Goal: Information Seeking & Learning: Learn about a topic

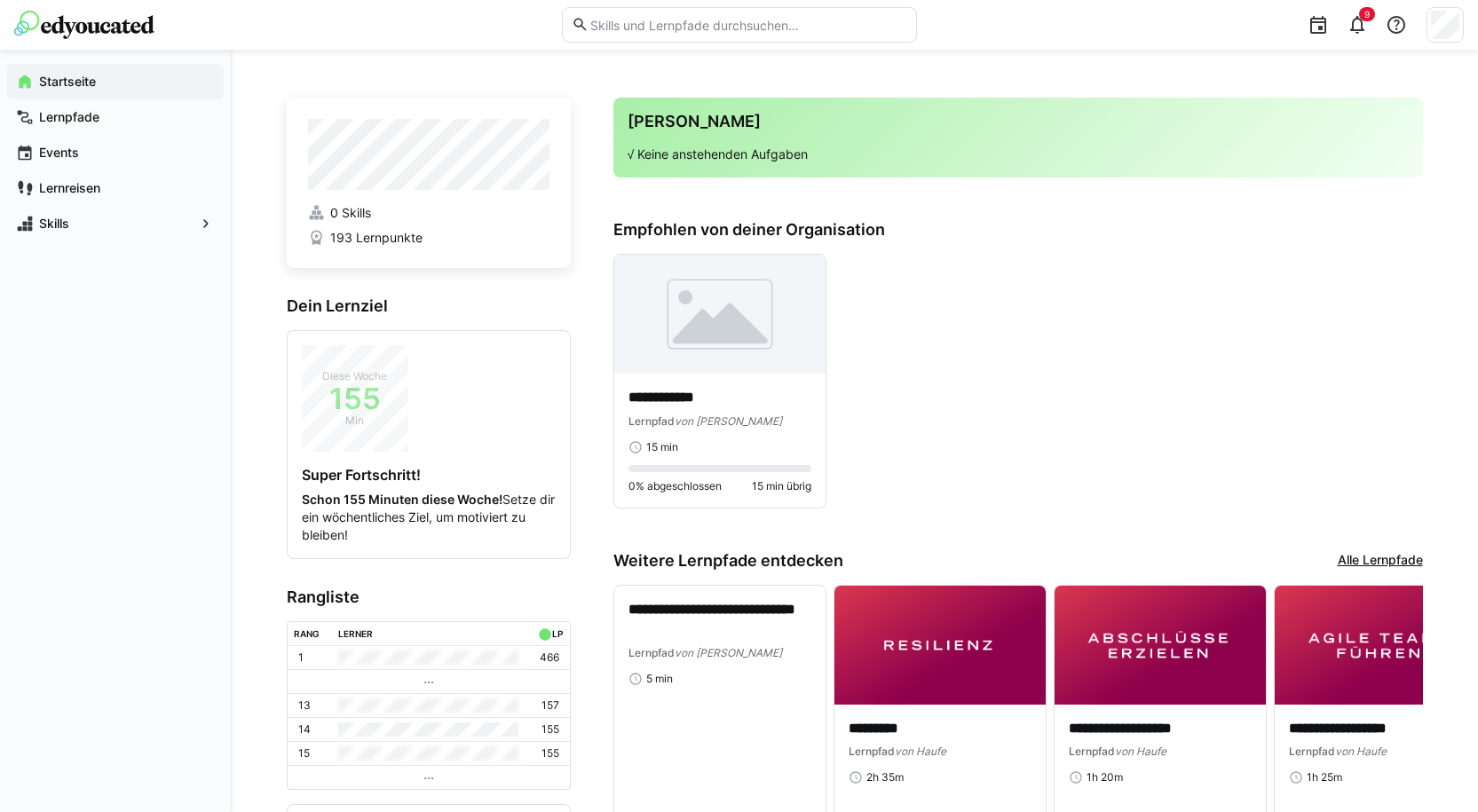
drag, startPoint x: 0, startPoint y: 0, endPoint x: 1036, endPoint y: 414, distance: 1115.7
click at [1036, 414] on div "**********" at bounding box center [1018, 382] width 809 height 255
drag, startPoint x: 115, startPoint y: 550, endPoint x: 95, endPoint y: 505, distance: 49.2
click at [95, 505] on div "Startseite Lernpfade Events Lernreisen Skills" at bounding box center [115, 430] width 230 height 762
drag, startPoint x: 137, startPoint y: 504, endPoint x: 110, endPoint y: 559, distance: 61.3
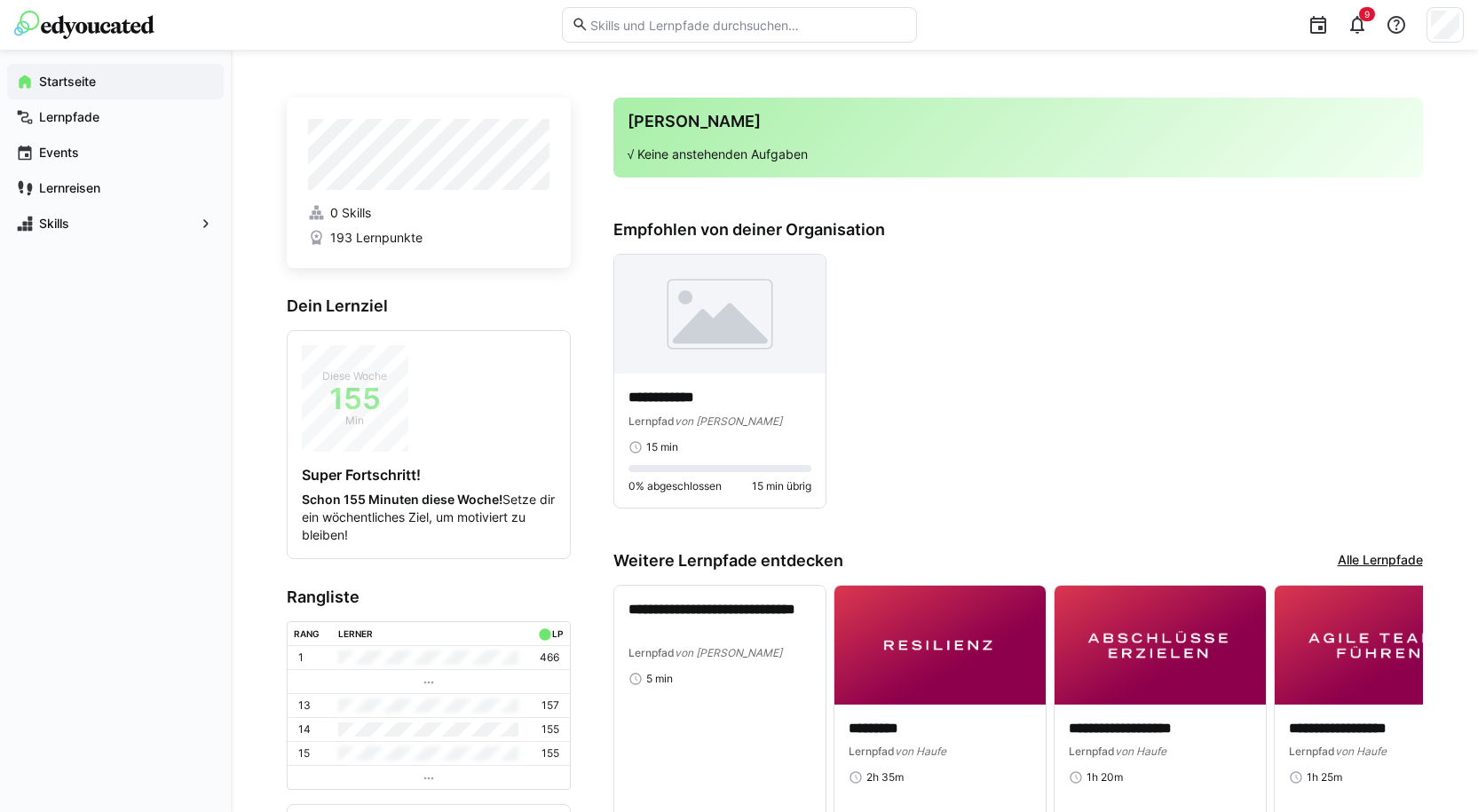
click at [110, 559] on div "Startseite Lernpfade Events Lernreisen Skills" at bounding box center [115, 430] width 230 height 762
drag, startPoint x: 110, startPoint y: 559, endPoint x: 92, endPoint y: 607, distance: 51.3
click at [70, 606] on div "Startseite Lernpfade Events Lernreisen Skills" at bounding box center [115, 430] width 230 height 762
drag, startPoint x: 1069, startPoint y: 417, endPoint x: 992, endPoint y: 366, distance: 92.4
click at [992, 366] on div "**********" at bounding box center [1018, 382] width 809 height 255
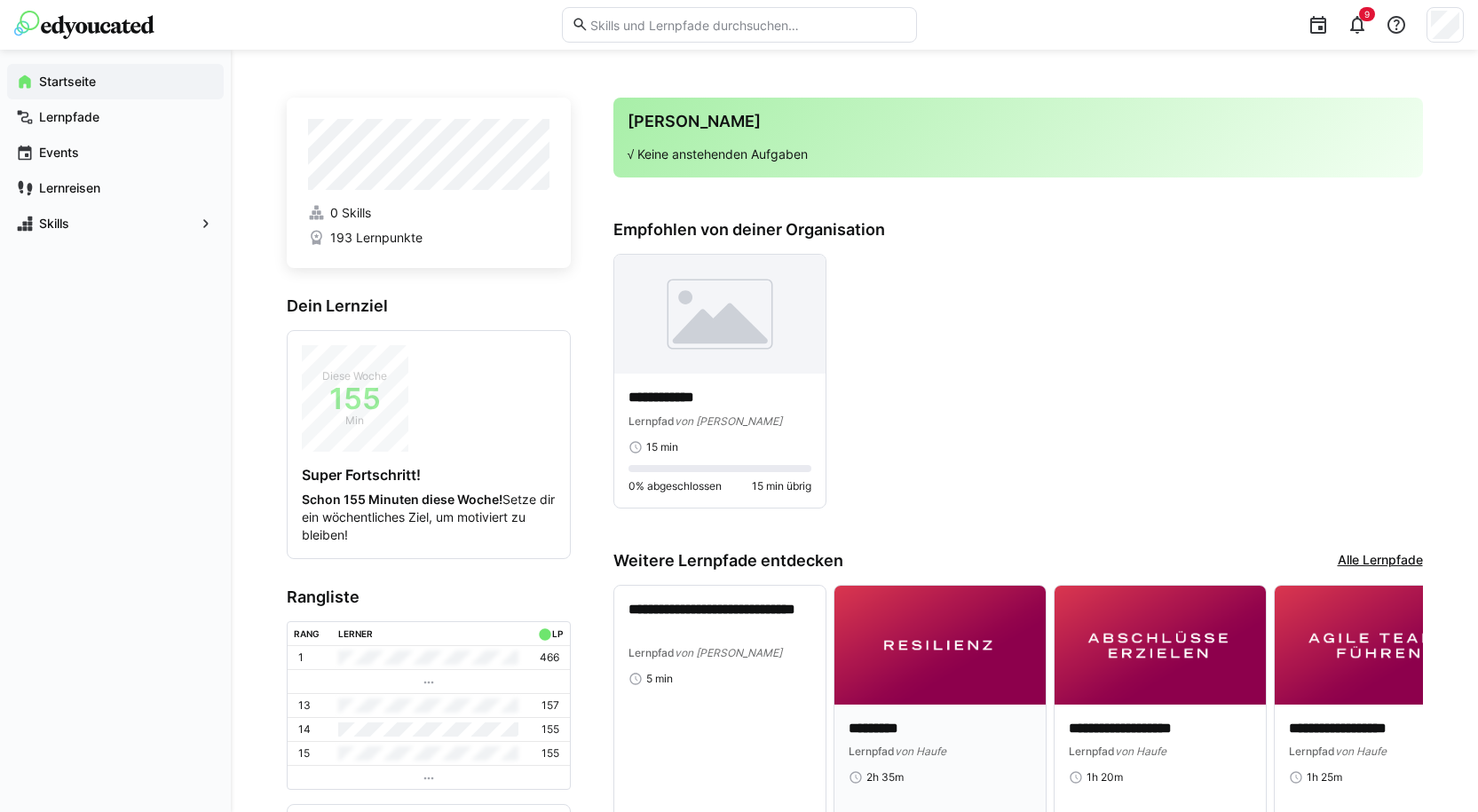
click at [85, 466] on div "Startseite Lernpfade Events Lernreisen Skills" at bounding box center [115, 430] width 230 height 762
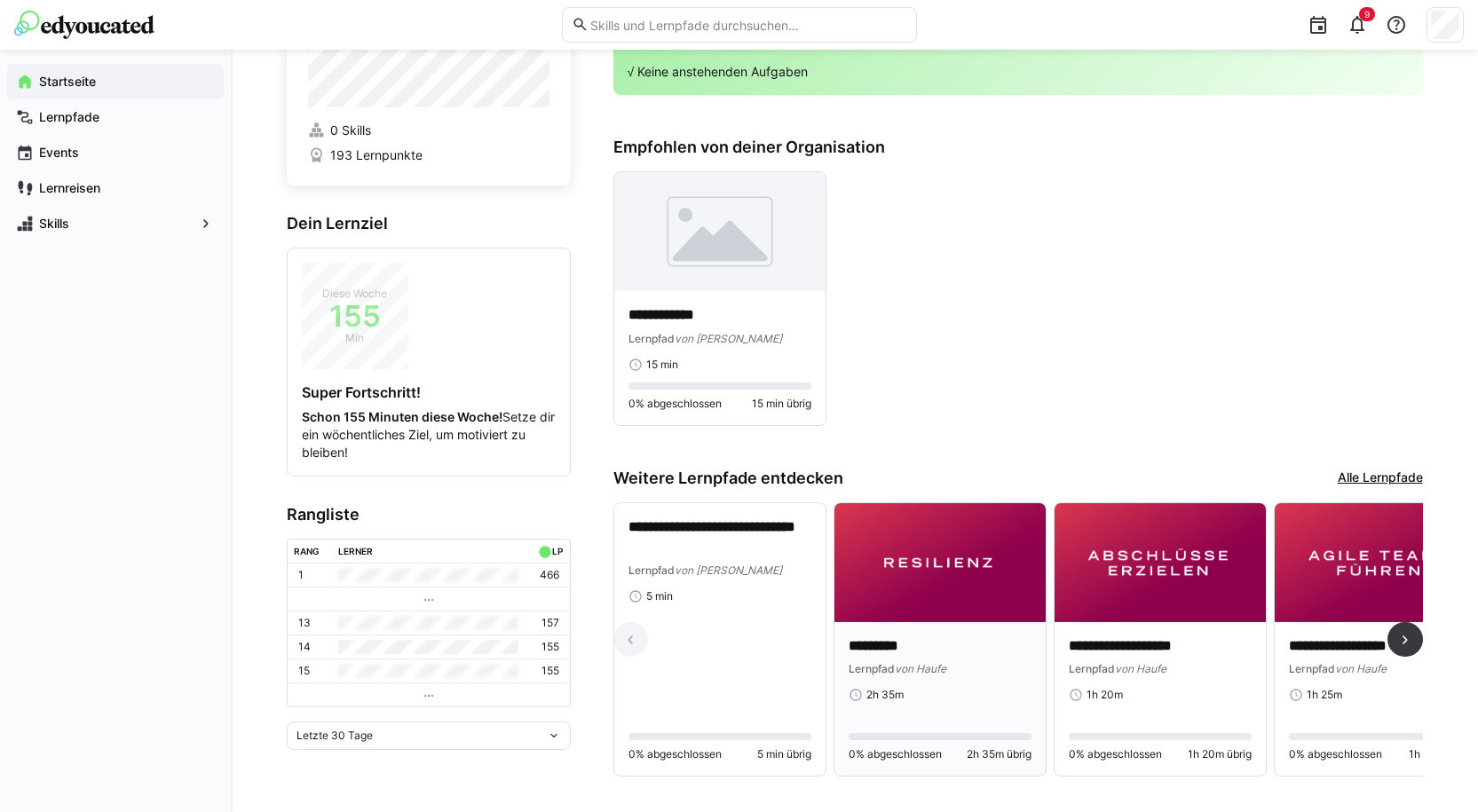
scroll to position [112, 0]
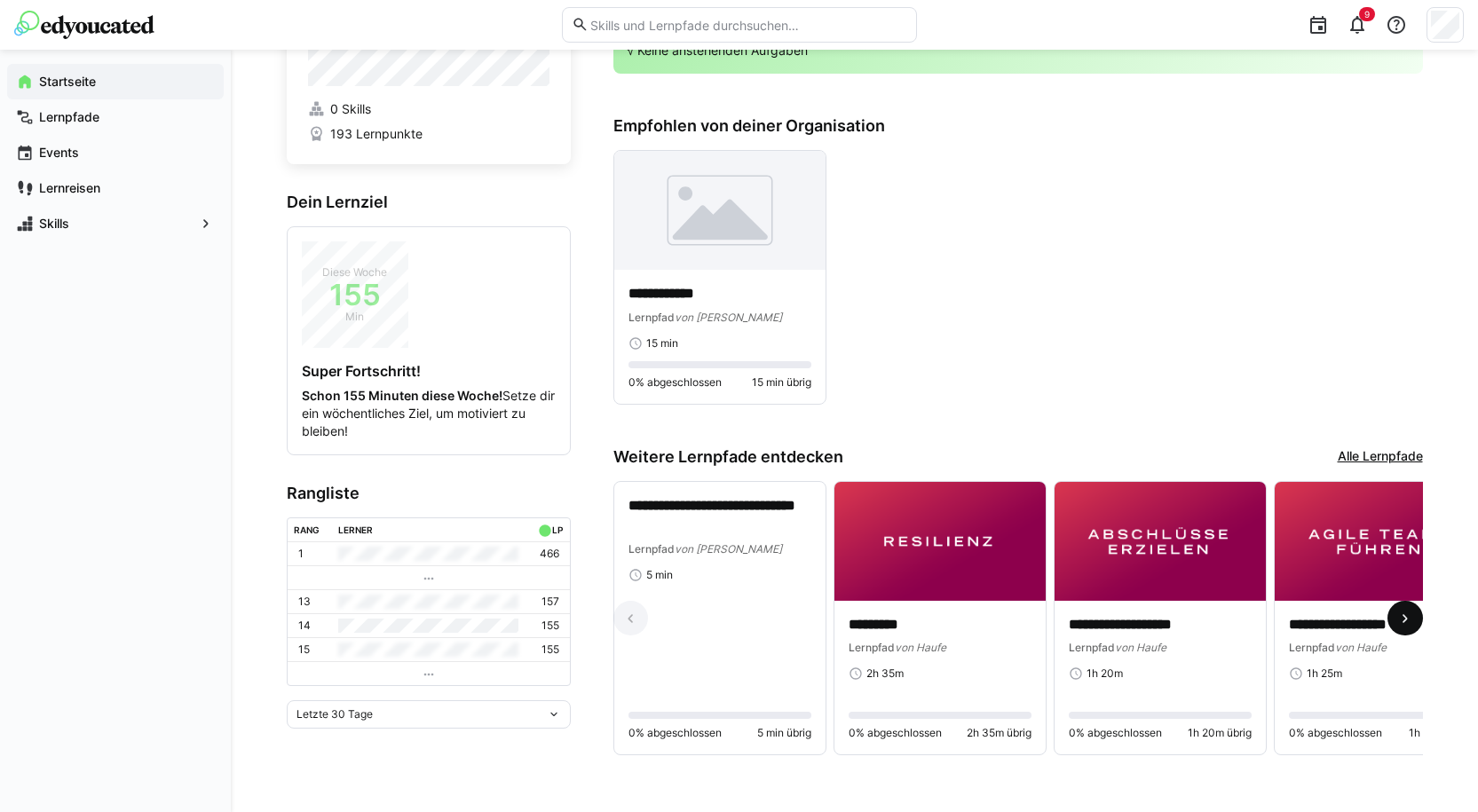
click at [1403, 615] on eds-icon at bounding box center [1405, 618] width 18 height 18
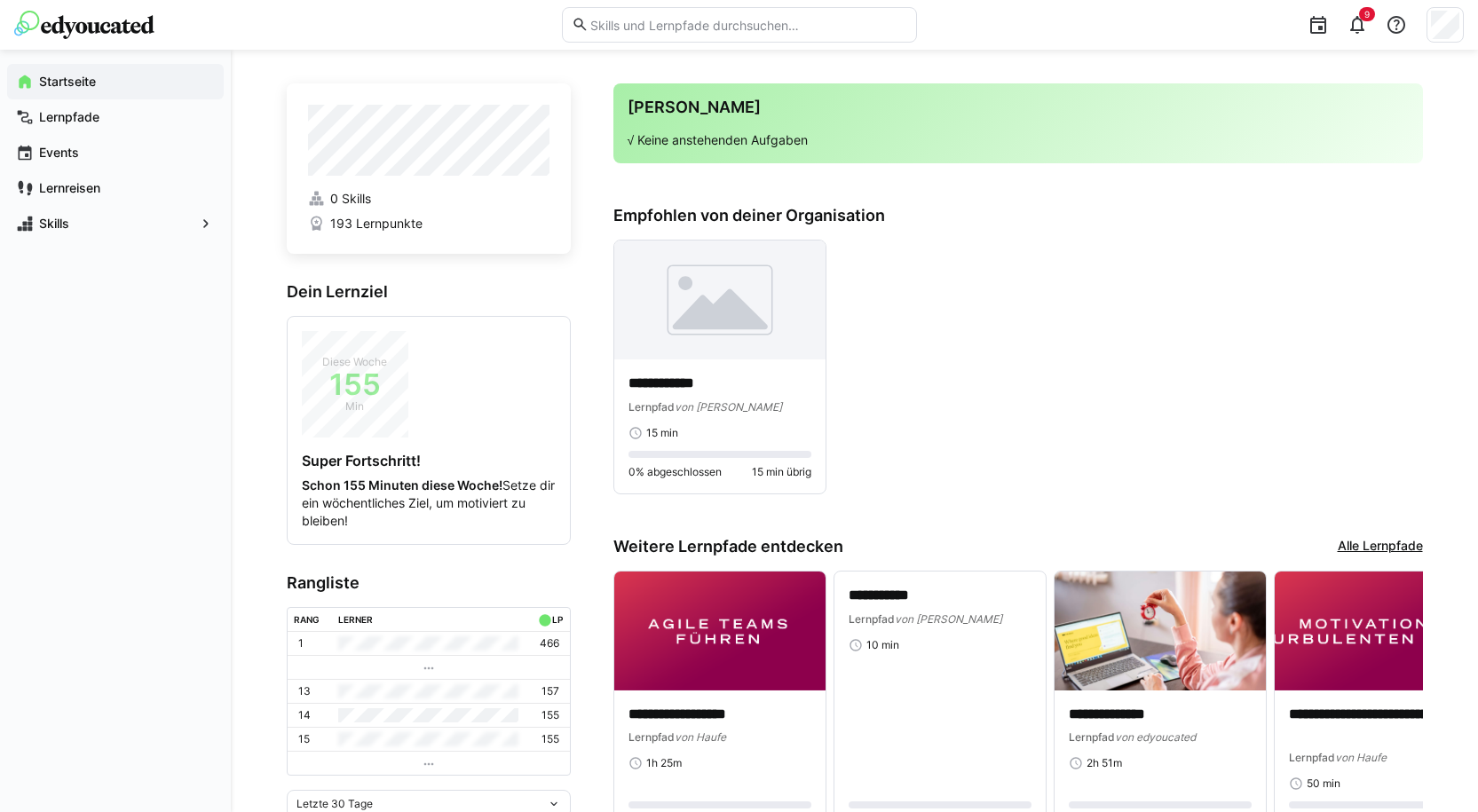
scroll to position [0, 0]
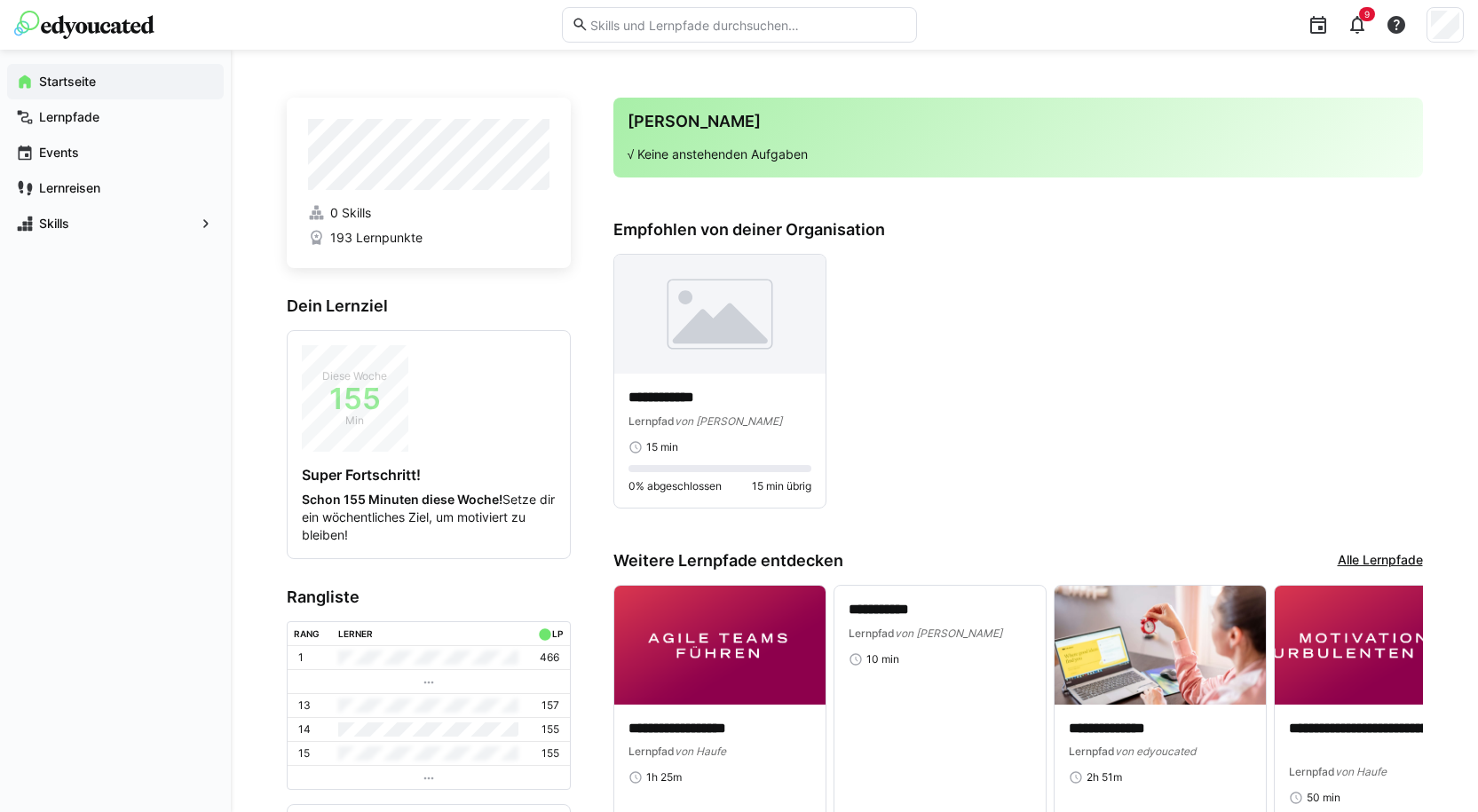
click at [1366, 33] on eds-icon at bounding box center [1357, 25] width 21 height 21
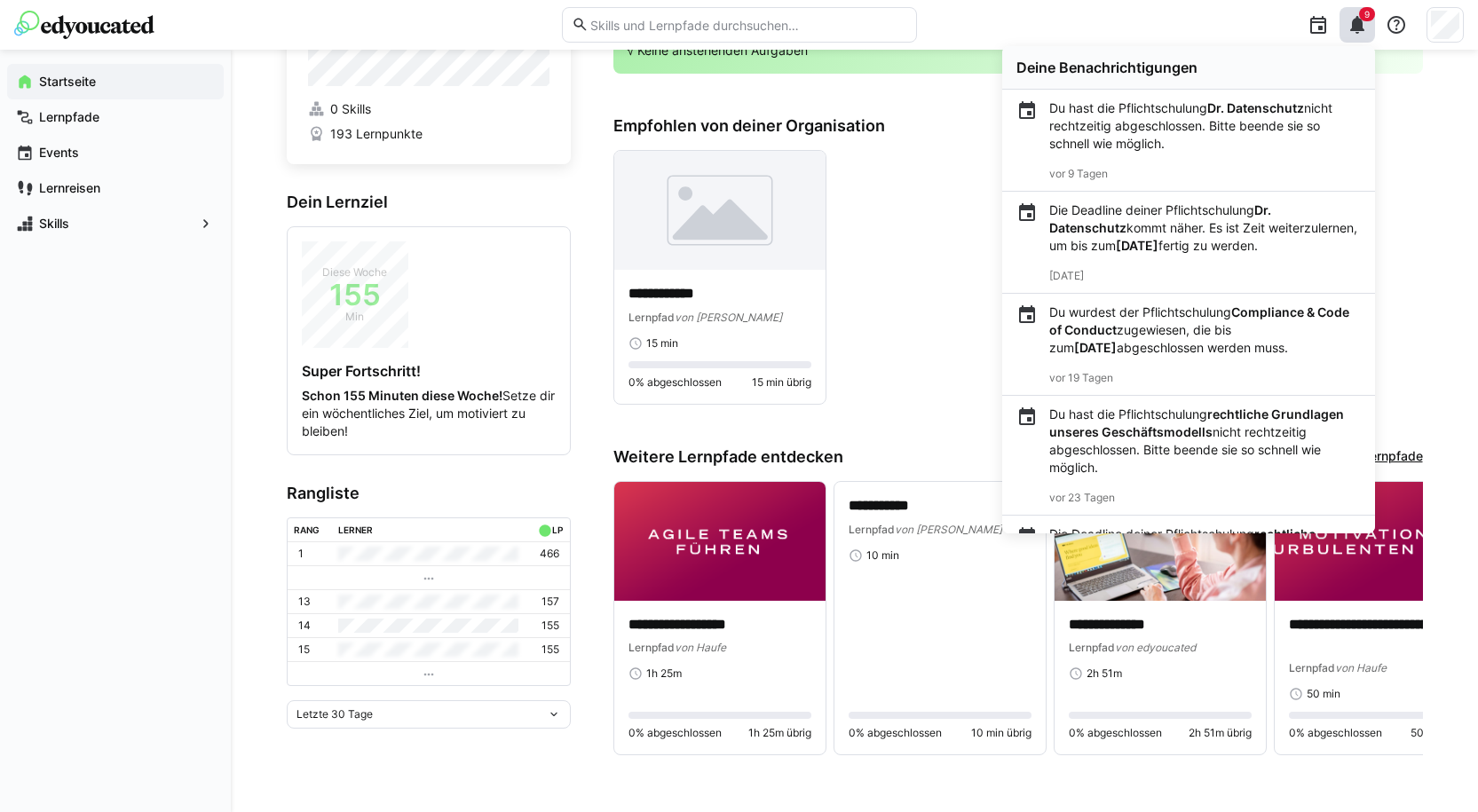
scroll to position [107, 0]
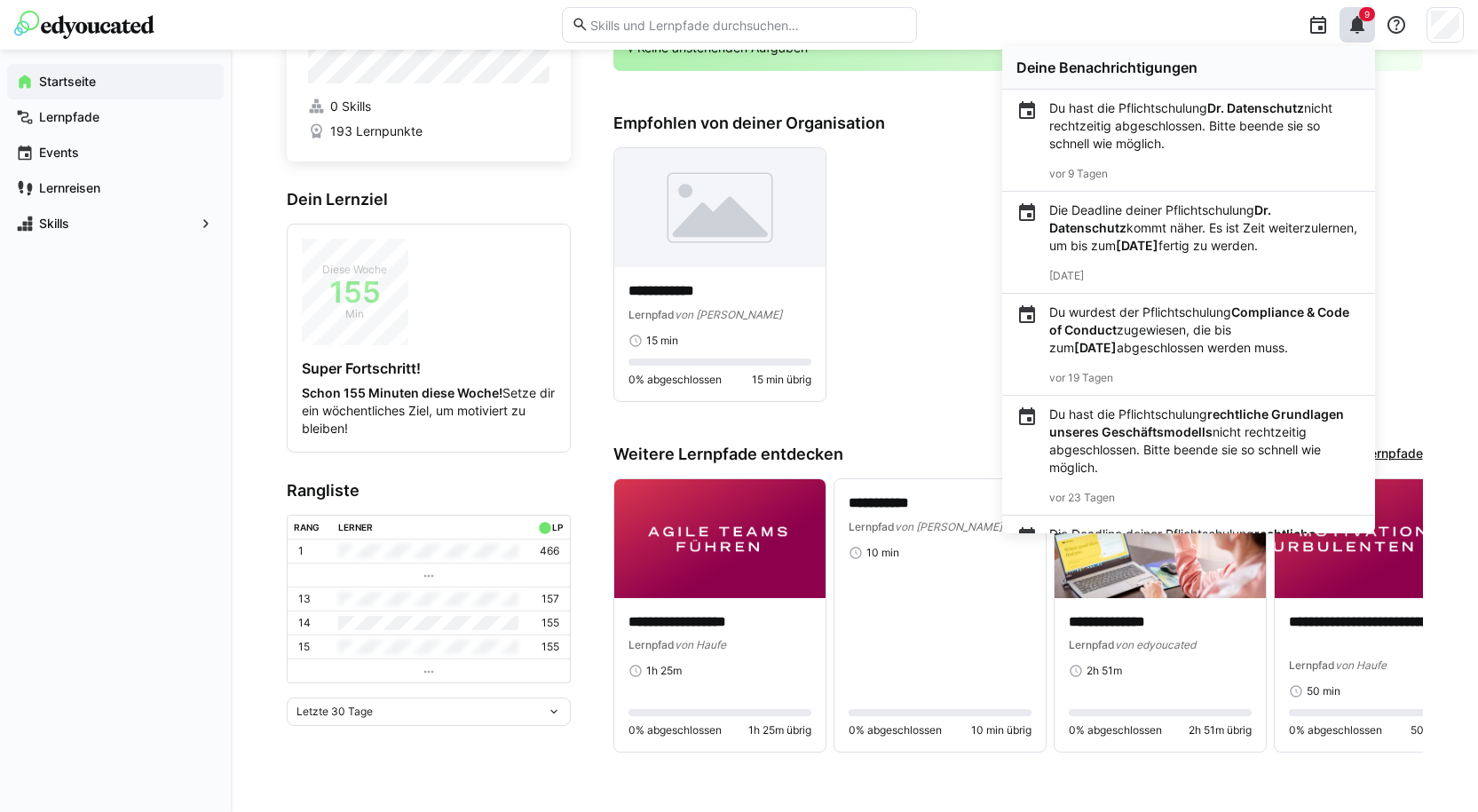
click at [72, 382] on div "Startseite Lernpfade Events Lernreisen Skills" at bounding box center [115, 430] width 230 height 762
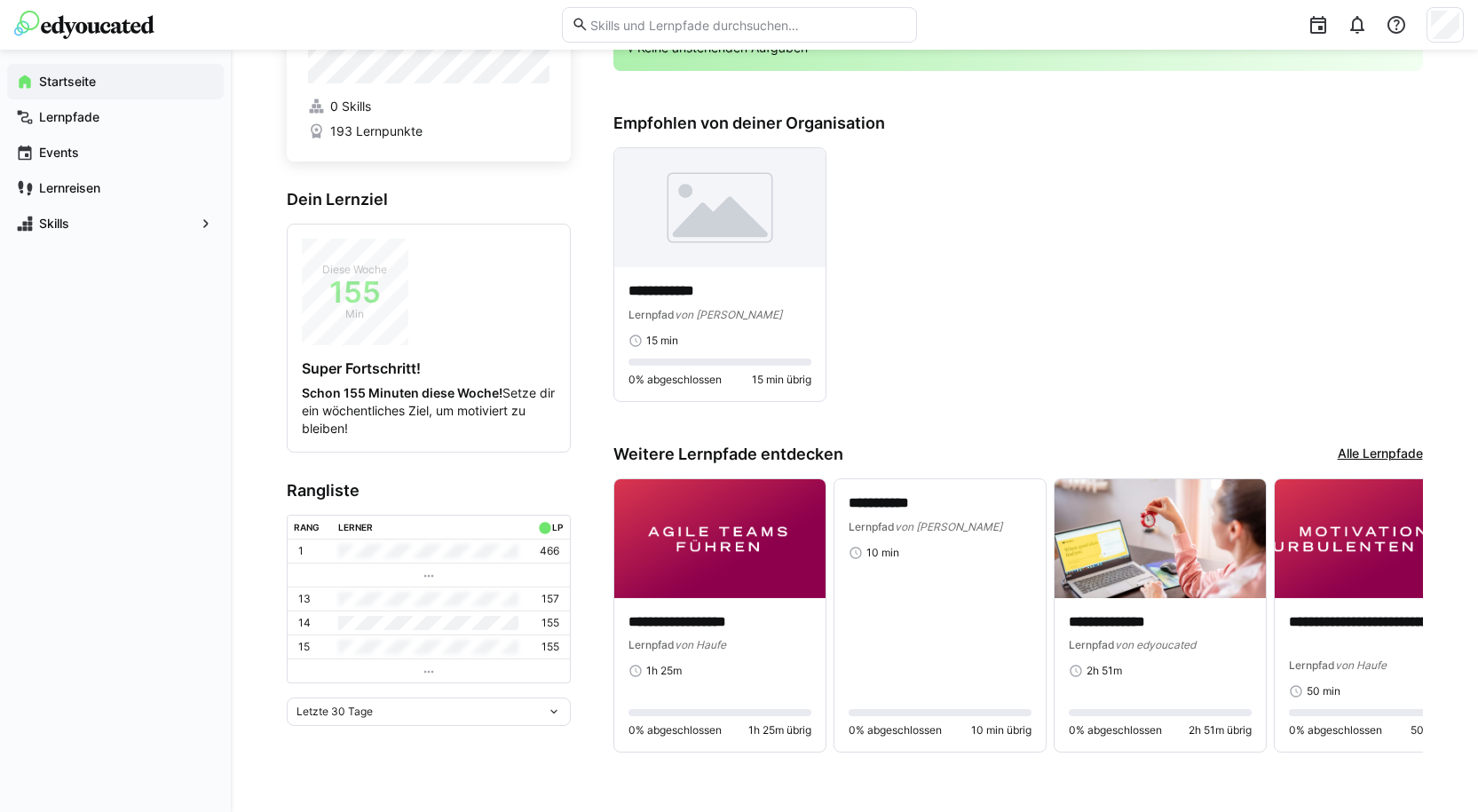
drag, startPoint x: 185, startPoint y: 376, endPoint x: 134, endPoint y: 361, distance: 53.2
click at [134, 361] on div "Startseite Lernpfade Events Lernreisen Skills" at bounding box center [115, 430] width 230 height 762
